Goal: Task Accomplishment & Management: Manage account settings

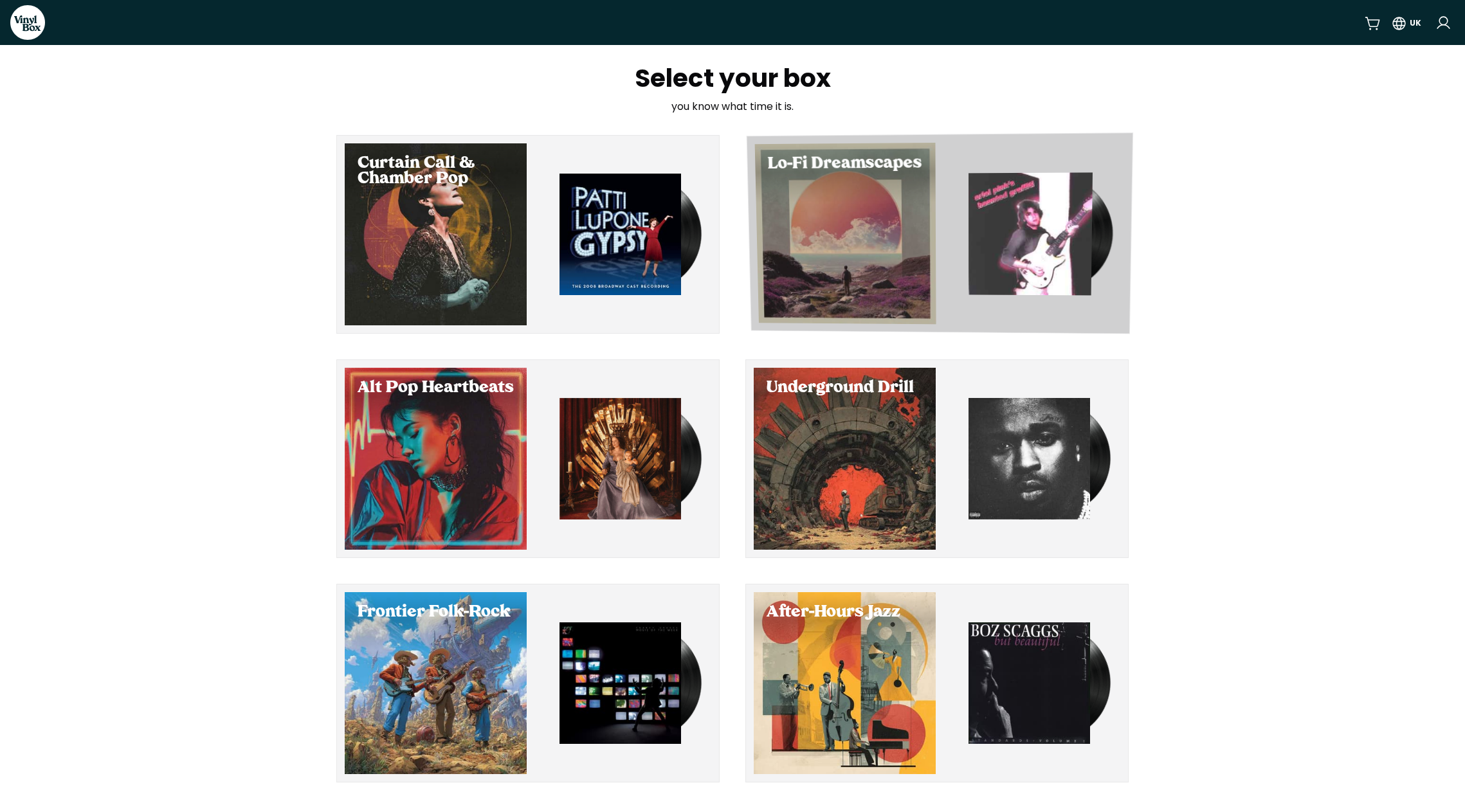
click at [898, 214] on div "Select Lo-Fi Dreamscapes" at bounding box center [846, 233] width 182 height 181
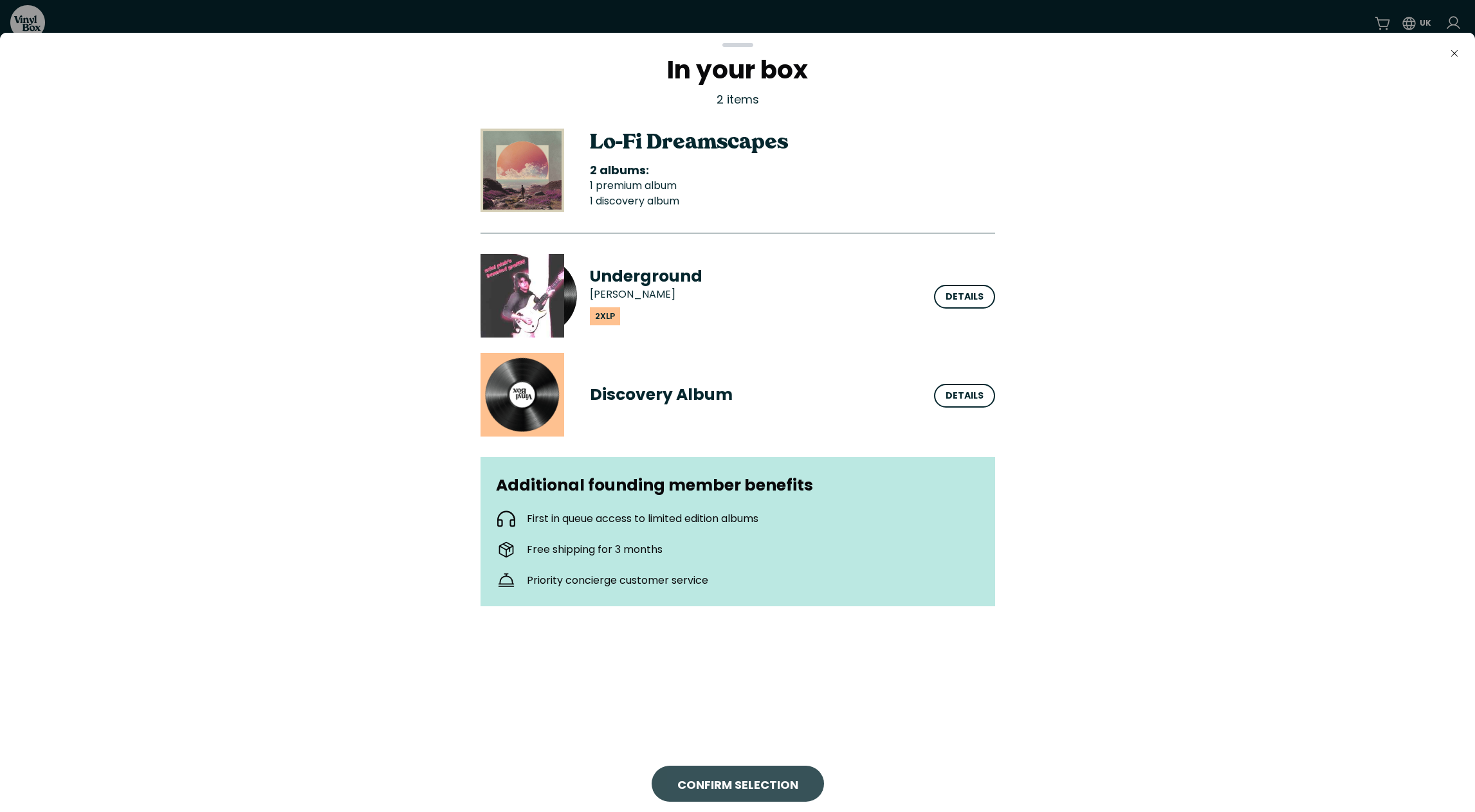
click at [744, 780] on span "CONFIRM SELECTION" at bounding box center [738, 785] width 121 height 17
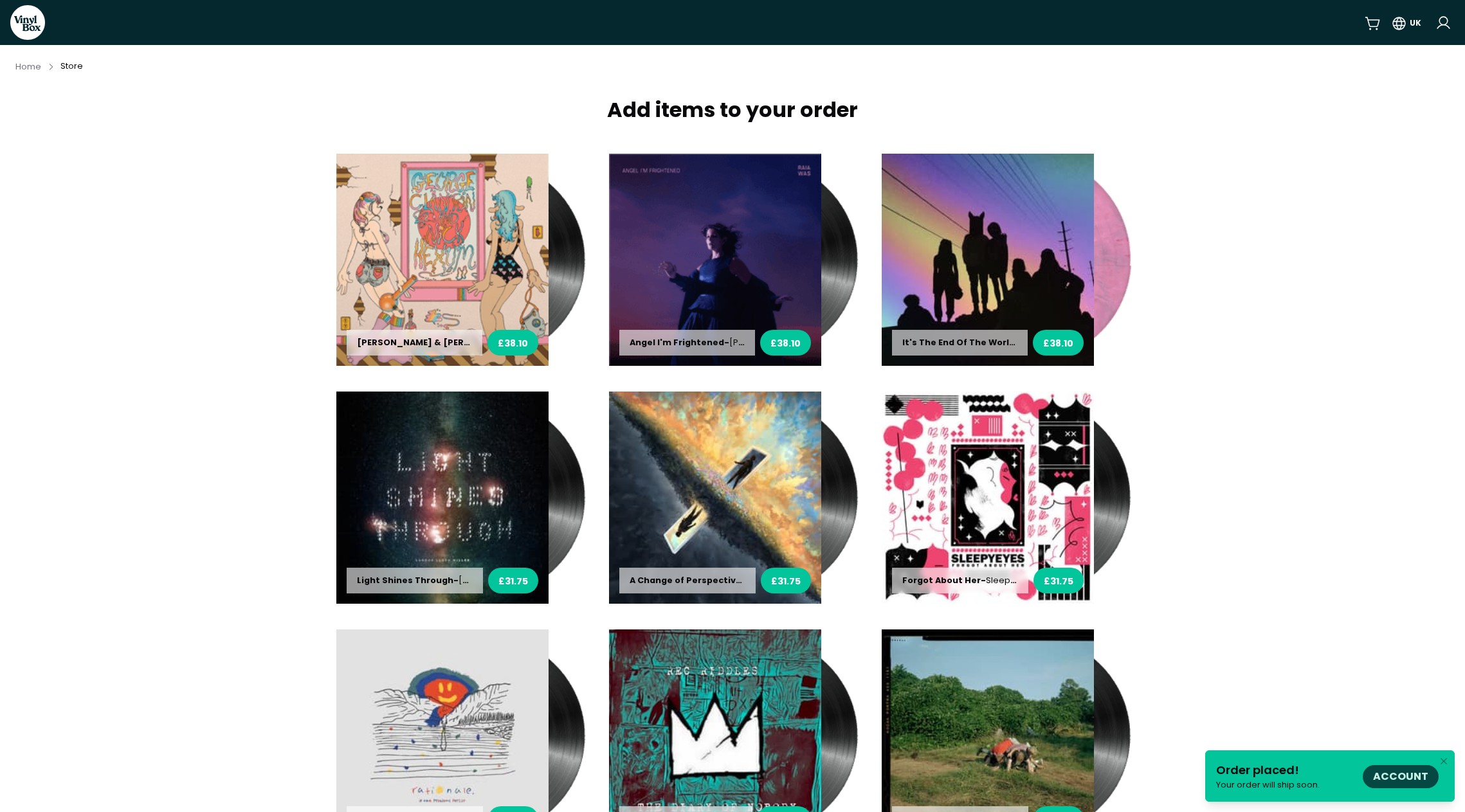
click at [1404, 775] on link "Account" at bounding box center [1401, 776] width 55 height 15
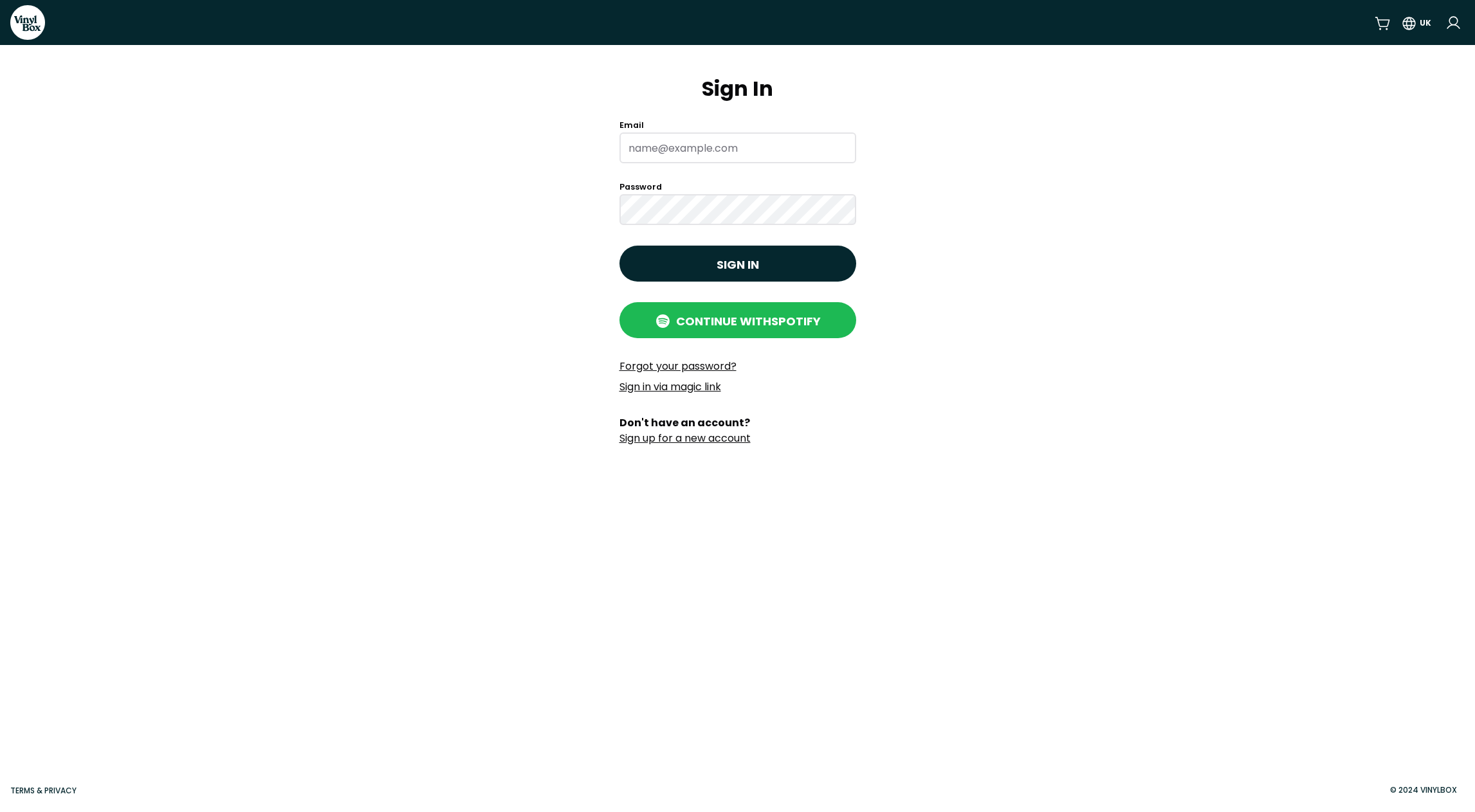
type input "[PERSON_NAME][EMAIL_ADDRESS][PERSON_NAME][DOMAIN_NAME]"
click at [723, 271] on span "Sign in" at bounding box center [738, 265] width 42 height 17
